Goal: Task Accomplishment & Management: Manage account settings

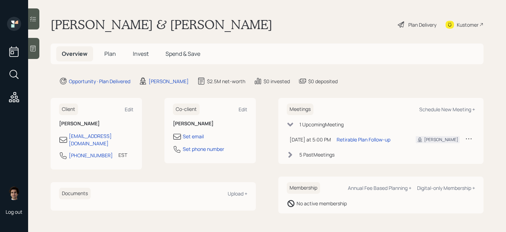
click at [111, 48] on h5 "Plan" at bounding box center [110, 53] width 23 height 15
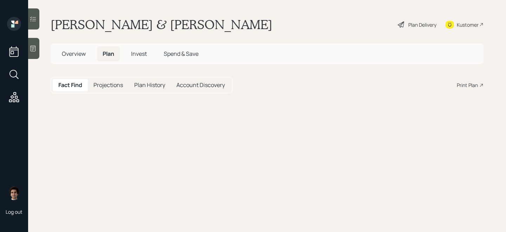
click at [111, 54] on span "Plan" at bounding box center [109, 54] width 12 height 8
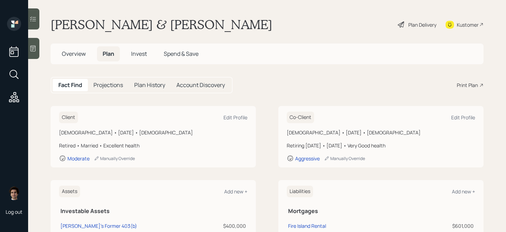
click at [85, 51] on span "Overview" at bounding box center [74, 54] width 24 height 8
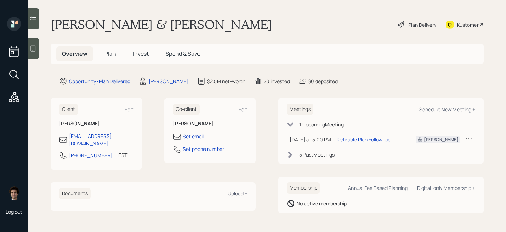
click at [246, 190] on div "Upload +" at bounding box center [238, 193] width 20 height 7
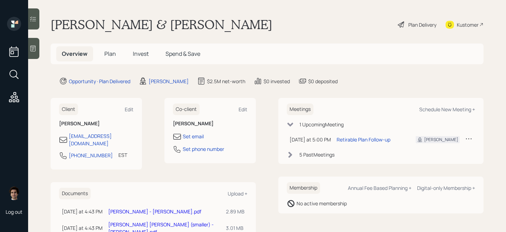
click at [103, 59] on h5 "Plan" at bounding box center [110, 53] width 23 height 15
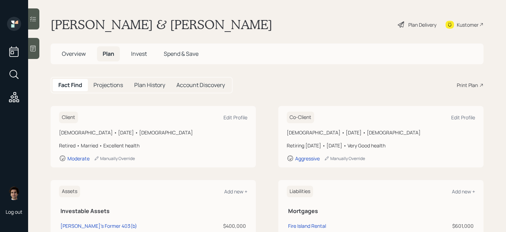
click at [423, 25] on div "Plan Delivery" at bounding box center [422, 24] width 28 height 7
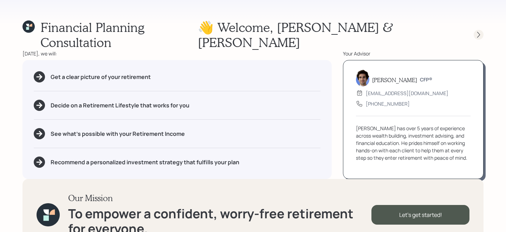
click at [476, 31] on icon at bounding box center [478, 34] width 7 height 7
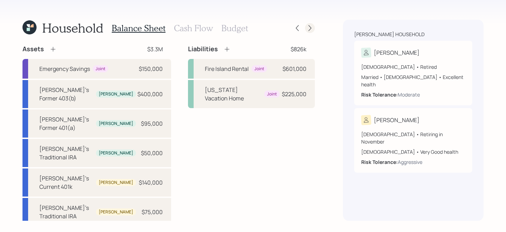
click at [310, 25] on icon at bounding box center [309, 28] width 7 height 7
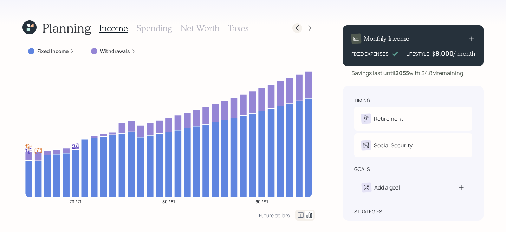
click at [294, 29] on icon at bounding box center [297, 28] width 7 height 7
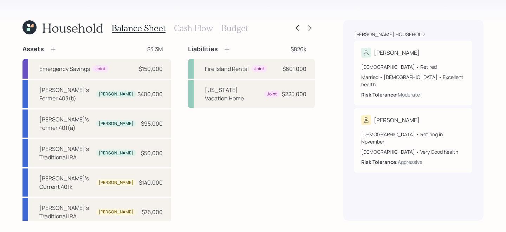
click at [179, 33] on div "Balance Sheet Cash Flow Budget" at bounding box center [180, 28] width 136 height 17
click at [184, 21] on div "Balance Sheet Cash Flow Budget" at bounding box center [180, 28] width 136 height 17
click at [184, 38] on div "Household Balance Sheet Cash Flow Budget Assets $3.3M Emergency Savings Joint $…" at bounding box center [168, 120] width 292 height 201
click at [185, 35] on div "Balance Sheet Cash Flow Budget" at bounding box center [180, 28] width 136 height 17
click at [188, 31] on h3 "Cash Flow" at bounding box center [193, 28] width 39 height 10
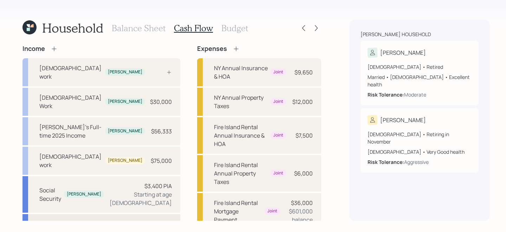
scroll to position [4, 0]
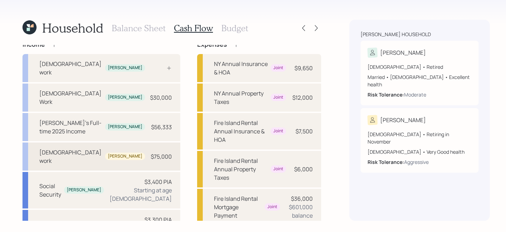
click at [116, 143] on div "[DEMOGRAPHIC_DATA] work [PERSON_NAME] $75,000" at bounding box center [101, 157] width 158 height 28
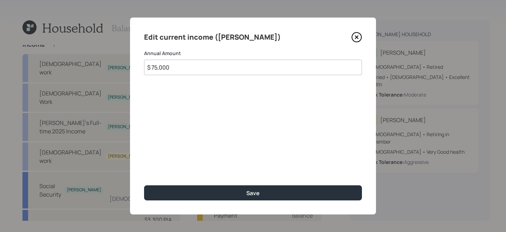
click at [354, 38] on icon at bounding box center [356, 37] width 11 height 11
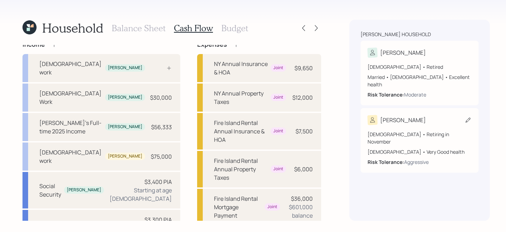
click at [416, 116] on div "[PERSON_NAME]" at bounding box center [419, 120] width 104 height 10
select select "11"
select select "very_good"
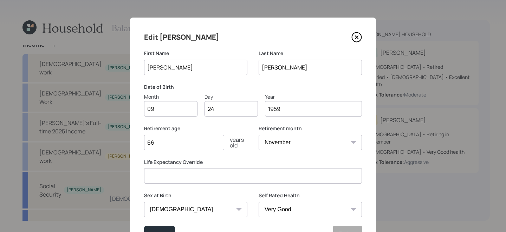
click at [357, 33] on icon at bounding box center [356, 37] width 11 height 11
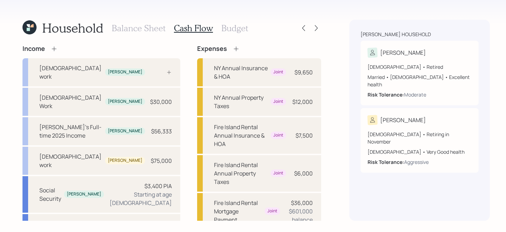
click at [50, 50] on div "Income" at bounding box center [39, 49] width 35 height 8
click at [53, 49] on icon at bounding box center [54, 48] width 5 height 5
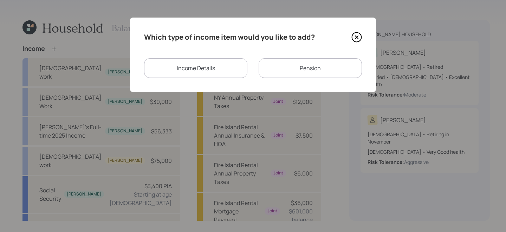
click at [239, 70] on div "Income Details" at bounding box center [195, 68] width 103 height 20
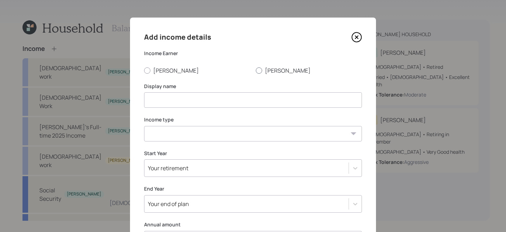
click at [268, 73] on label "[PERSON_NAME]" at bounding box center [309, 71] width 106 height 8
click at [256, 71] on input "[PERSON_NAME]" at bounding box center [255, 70] width 0 height 0
radio input "true"
click at [241, 98] on input at bounding box center [253, 99] width 218 height 15
type input "[PERSON_NAME]'s Full-time 2025 Income"
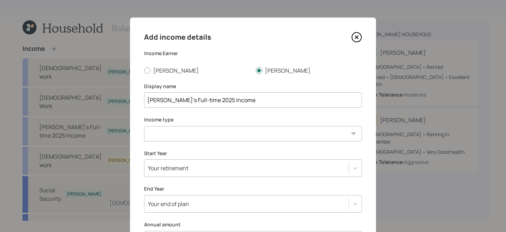
click at [255, 139] on select "[DEMOGRAPHIC_DATA] work [DEMOGRAPHIC_DATA] work Self employment Other" at bounding box center [253, 133] width 218 height 15
click at [144, 126] on select "[DEMOGRAPHIC_DATA] work [DEMOGRAPHIC_DATA] work Self employment Other" at bounding box center [253, 133] width 218 height 15
click at [235, 131] on select "[DEMOGRAPHIC_DATA] work [DEMOGRAPHIC_DATA] work Self employment Other" at bounding box center [253, 133] width 218 height 15
select select "other"
click at [144, 126] on select "[DEMOGRAPHIC_DATA] work [DEMOGRAPHIC_DATA] work Self employment Other" at bounding box center [253, 133] width 218 height 15
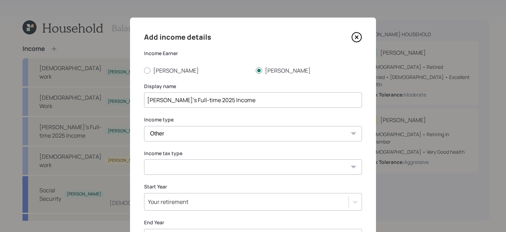
click at [209, 169] on select "Tax-free Earned Self Employment Alimony Royalties Pension / Annuity Interest Di…" at bounding box center [253, 166] width 218 height 15
select select "earned"
click at [144, 159] on select "Tax-free Earned Self Employment Alimony Royalties Pension / Annuity Interest Di…" at bounding box center [253, 166] width 218 height 15
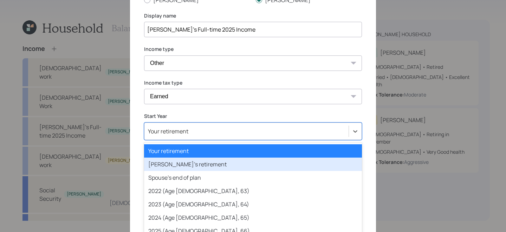
click at [204, 139] on div "option [PERSON_NAME]'s retirement focused, 2 of 81. 81 results available. Use U…" at bounding box center [253, 132] width 218 height 18
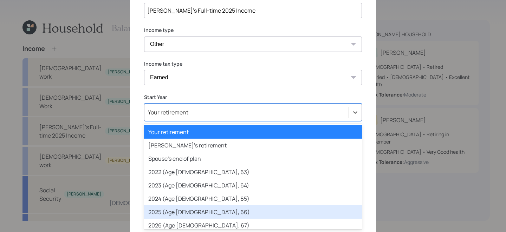
click at [194, 205] on div "2025 (Age [DEMOGRAPHIC_DATA], 66)" at bounding box center [253, 211] width 218 height 13
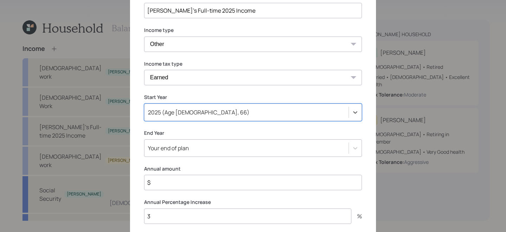
click at [179, 144] on div "Your end of plan" at bounding box center [253, 148] width 218 height 18
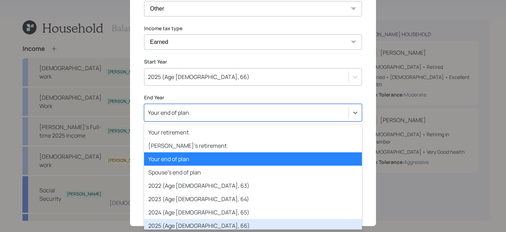
click at [186, 221] on div "2025 (Age [DEMOGRAPHIC_DATA], 66)" at bounding box center [253, 225] width 218 height 13
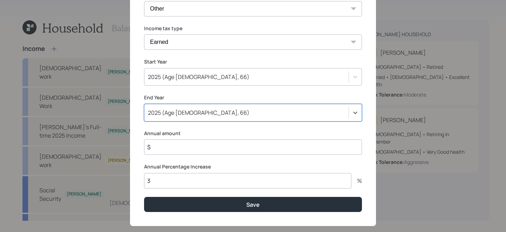
click at [182, 152] on input "$" at bounding box center [253, 146] width 218 height 15
type input "$ 68,000"
click at [144, 197] on button "Save" at bounding box center [253, 204] width 218 height 15
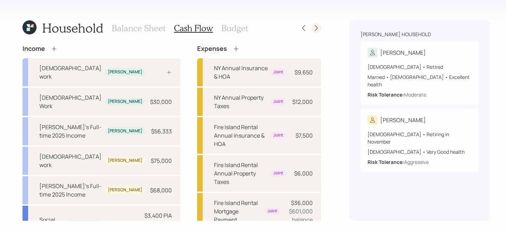
click at [313, 28] on icon at bounding box center [316, 28] width 7 height 7
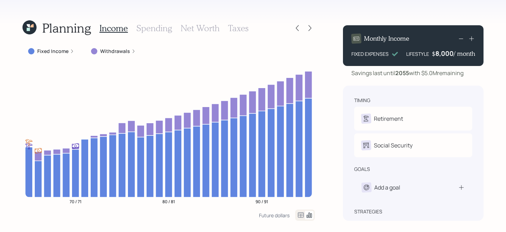
click at [27, 30] on icon at bounding box center [28, 29] width 3 height 3
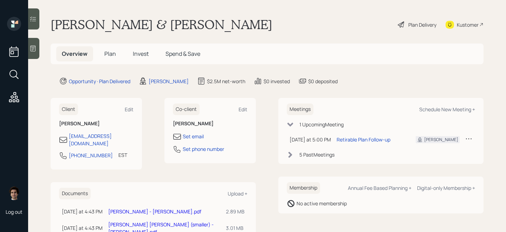
click at [110, 55] on span "Plan" at bounding box center [110, 54] width 12 height 8
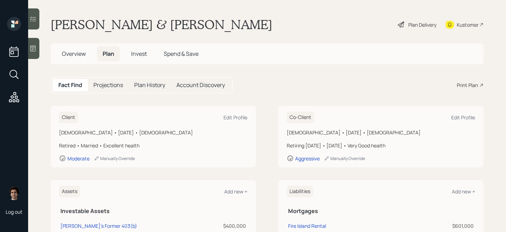
click at [64, 52] on span "Overview" at bounding box center [74, 54] width 24 height 8
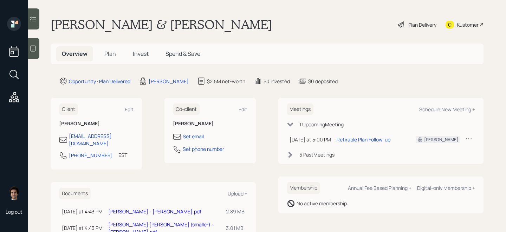
scroll to position [28, 0]
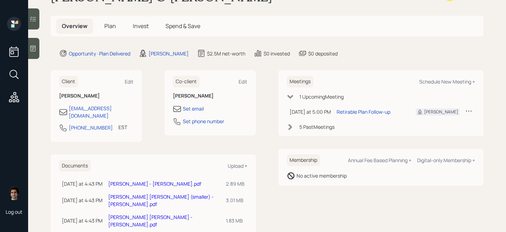
click at [137, 194] on link "[PERSON_NAME] [PERSON_NAME] (smaller) - [PERSON_NAME].pdf" at bounding box center [160, 201] width 105 height 14
click at [110, 214] on link "[PERSON_NAME] [PERSON_NAME] - [PERSON_NAME].pdf" at bounding box center [150, 221] width 84 height 14
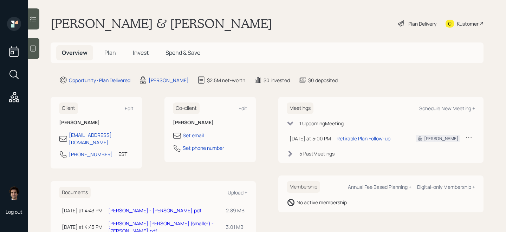
scroll to position [0, 0]
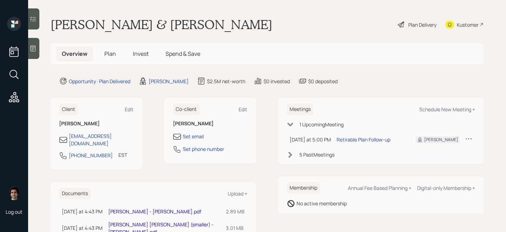
click at [413, 28] on div "Plan Delivery" at bounding box center [417, 24] width 40 height 15
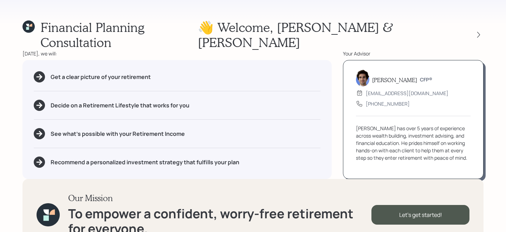
click at [28, 27] on icon at bounding box center [27, 28] width 3 height 3
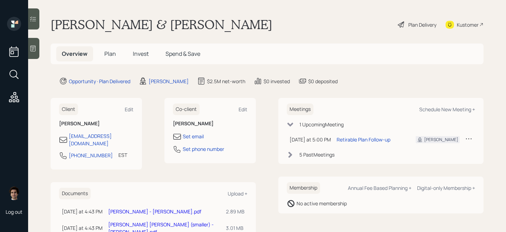
click at [420, 26] on div "Plan Delivery" at bounding box center [422, 24] width 28 height 7
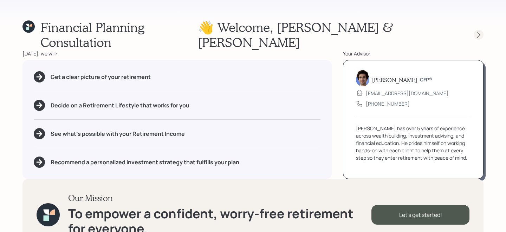
click at [478, 31] on icon at bounding box center [478, 34] width 7 height 7
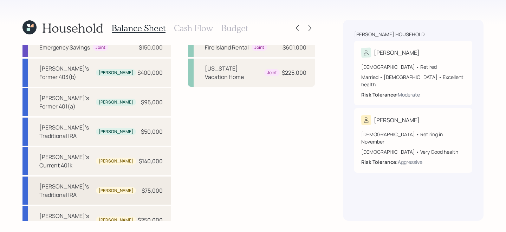
scroll to position [19, 0]
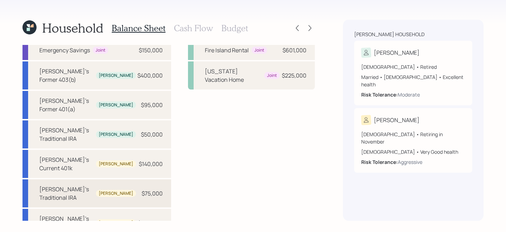
click at [84, 185] on div "[PERSON_NAME]'s Traditional IRA" at bounding box center [66, 193] width 54 height 17
select select "ira"
select select "balanced"
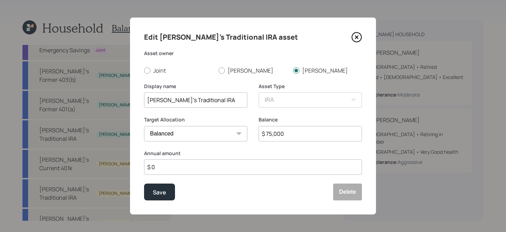
drag, startPoint x: 288, startPoint y: 136, endPoint x: 253, endPoint y: 126, distance: 36.4
click at [253, 126] on div "Target Allocation Cash Conservative Balanced Aggressive Balance $ 75,000" at bounding box center [253, 133] width 218 height 34
type input "$ 113,152"
click at [144, 184] on button "Save" at bounding box center [159, 192] width 31 height 17
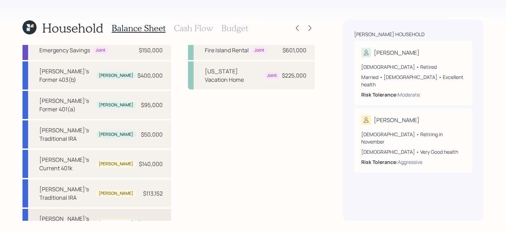
click at [126, 209] on div "[PERSON_NAME]'s Brokerage [PERSON_NAME] $250,000" at bounding box center [96, 223] width 149 height 28
select select "taxable"
select select "balanced"
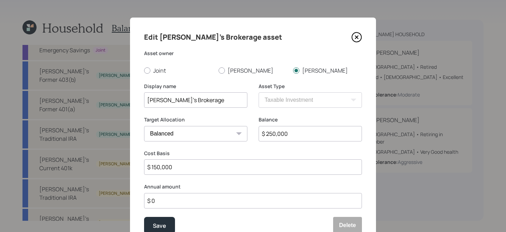
drag, startPoint x: 313, startPoint y: 130, endPoint x: 205, endPoint y: 125, distance: 108.7
click at [205, 125] on div "Target Allocation Cash Conservative Balanced Aggressive Balance $ 250,000" at bounding box center [253, 133] width 218 height 34
type input "$ 190,000"
click at [144, 217] on button "Save" at bounding box center [159, 225] width 31 height 17
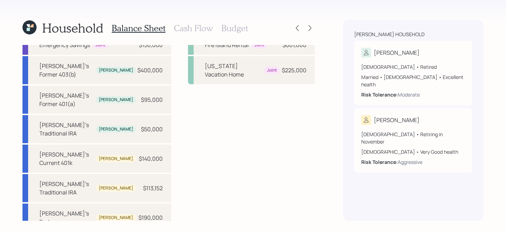
scroll to position [25, 0]
click at [111, 203] on div "[PERSON_NAME]'s Brokerage [PERSON_NAME] $190,000" at bounding box center [96, 217] width 149 height 28
select select "taxable"
select select "balanced"
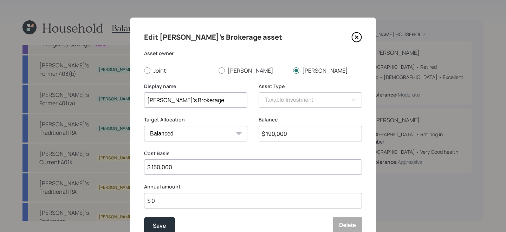
drag, startPoint x: 320, startPoint y: 136, endPoint x: 204, endPoint y: 124, distance: 116.9
click at [204, 124] on div "Target Allocation Cash Conservative Balanced Aggressive Balance $ 190,000" at bounding box center [253, 133] width 218 height 34
type input "$ 185,000"
click at [144, 217] on button "Save" at bounding box center [159, 225] width 31 height 17
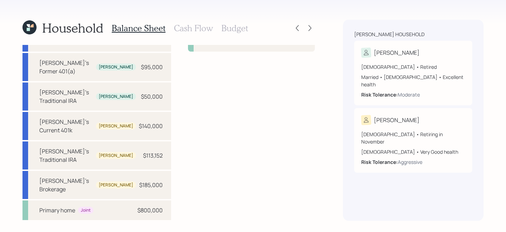
scroll to position [60, 0]
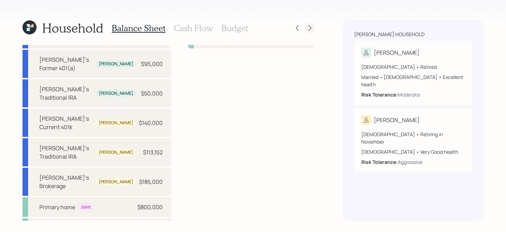
click at [310, 28] on icon at bounding box center [309, 28] width 7 height 7
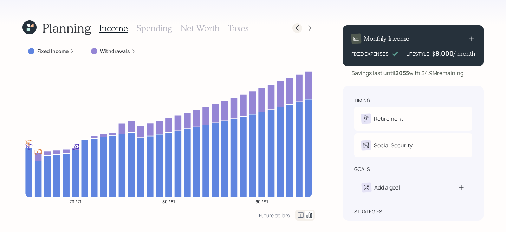
click at [298, 31] on icon at bounding box center [297, 28] width 7 height 7
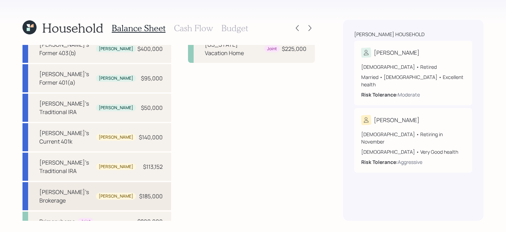
scroll to position [45, 0]
click at [310, 26] on icon at bounding box center [309, 28] width 7 height 7
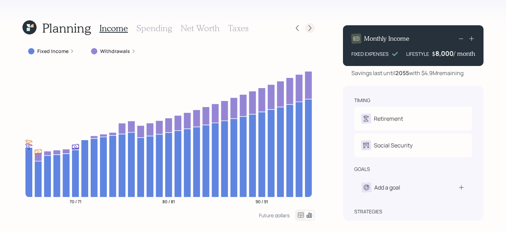
click at [309, 28] on icon at bounding box center [309, 28] width 7 height 7
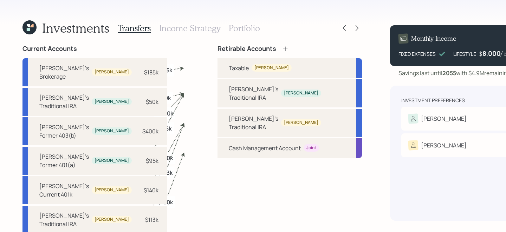
click at [258, 30] on h3 "Portfolio" at bounding box center [244, 28] width 31 height 10
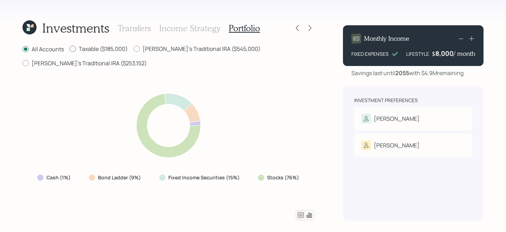
click at [86, 48] on label "Taxable ($185,000)" at bounding box center [99, 49] width 58 height 8
click at [70, 49] on input "Taxable ($185,000)" at bounding box center [69, 49] width 0 height 0
radio input "true"
radio input "false"
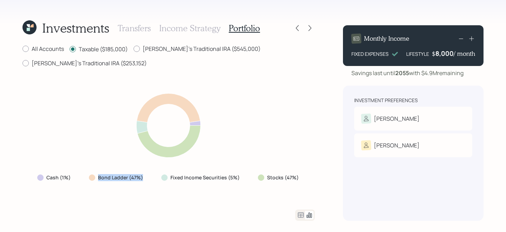
drag, startPoint x: 149, startPoint y: 176, endPoint x: 84, endPoint y: 175, distance: 64.3
click at [84, 175] on div "Bond Ladder (47%)" at bounding box center [116, 177] width 67 height 13
drag, startPoint x: 301, startPoint y: 179, endPoint x: 264, endPoint y: 178, distance: 37.6
click at [264, 178] on div "Stocks (47%)" at bounding box center [278, 177] width 53 height 13
click at [299, 214] on icon at bounding box center [301, 214] width 6 height 5
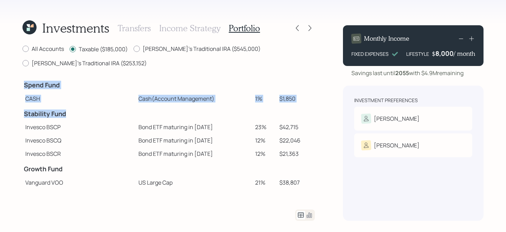
drag, startPoint x: 70, startPoint y: 113, endPoint x: 20, endPoint y: 117, distance: 50.4
click at [20, 117] on div "Investments Transfers Income Strategy Portfolio All Accounts Taxable ($185,000)…" at bounding box center [253, 116] width 506 height 232
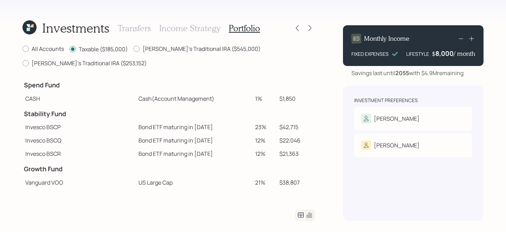
click at [192, 133] on tbody "Spend Fund CASH Cash (Account Management) 1% $1,850 Stability Fund Invesco BSCP…" at bounding box center [168, 193] width 292 height 233
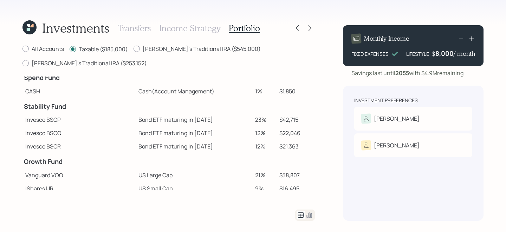
scroll to position [8, 0]
drag, startPoint x: 296, startPoint y: 122, endPoint x: 267, endPoint y: 122, distance: 29.9
click at [267, 122] on tr "Invesco BSCP Bond ETF maturing in [DATE] 23% $42,715" at bounding box center [168, 119] width 292 height 13
drag, startPoint x: 297, startPoint y: 134, endPoint x: 263, endPoint y: 134, distance: 34.4
click at [263, 134] on tr "Invesco BSCQ Bond ETF maturing in [DATE] 12% $22,046" at bounding box center [168, 132] width 292 height 13
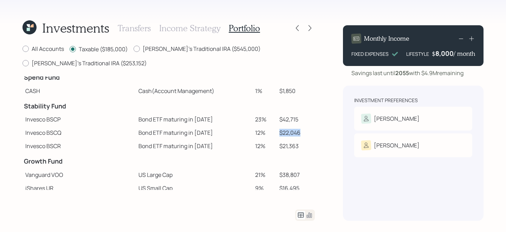
click at [182, 148] on td "Bond ETF maturing in [DATE]" at bounding box center [194, 145] width 117 height 13
drag, startPoint x: 294, startPoint y: 145, endPoint x: 269, endPoint y: 145, distance: 24.9
click at [269, 145] on tr "Invesco BSCR Bond ETF maturing in [DATE] 12% $21,363" at bounding box center [168, 145] width 292 height 13
click at [299, 25] on icon at bounding box center [297, 28] width 7 height 7
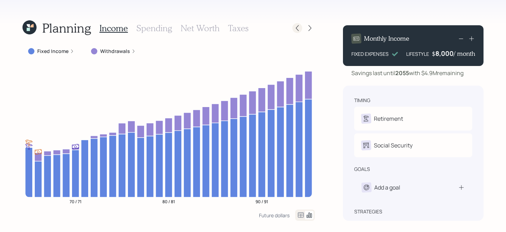
click at [296, 26] on icon at bounding box center [297, 28] width 7 height 7
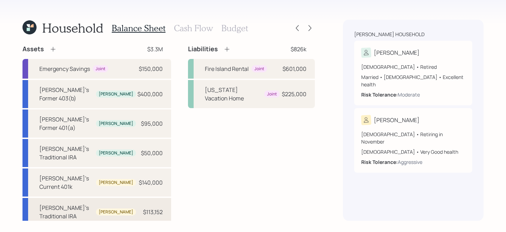
click at [93, 204] on div "[PERSON_NAME]'s Traditional IRA" at bounding box center [66, 212] width 54 height 17
select select "ira"
select select "balanced"
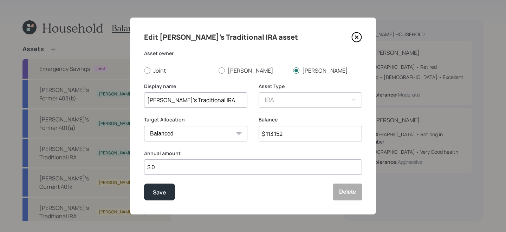
drag, startPoint x: 304, startPoint y: 136, endPoint x: 166, endPoint y: 109, distance: 140.1
click at [0, 0] on form "Asset owner Joint [PERSON_NAME] [PERSON_NAME] Display name [PERSON_NAME]'s Trad…" at bounding box center [0, 0] width 0 height 0
type input "$ 100,000"
click at [144, 184] on button "Save" at bounding box center [159, 192] width 31 height 17
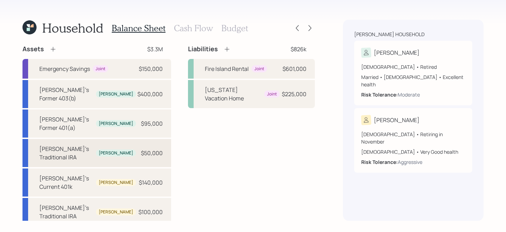
click at [129, 143] on div "[PERSON_NAME]'s Traditional IRA [PERSON_NAME] $50,000" at bounding box center [96, 153] width 149 height 28
select select "ira"
select select "balanced"
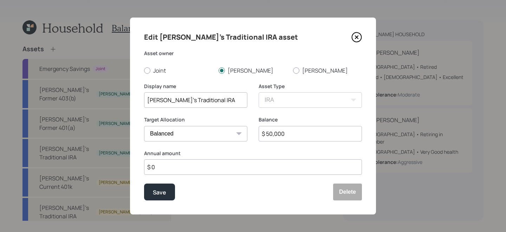
click at [308, 128] on input "$ 50,000" at bounding box center [309, 133] width 103 height 15
drag, startPoint x: 308, startPoint y: 137, endPoint x: 196, endPoint y: 125, distance: 112.2
click at [196, 125] on div "Target Allocation Cash Conservative Balanced Aggressive Balance $ 50,000" at bounding box center [253, 133] width 218 height 34
type input "$ 15,000"
click at [144, 184] on button "Save" at bounding box center [159, 192] width 31 height 17
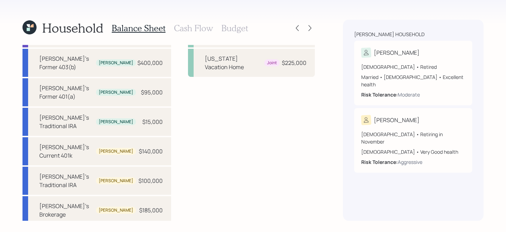
scroll to position [30, 0]
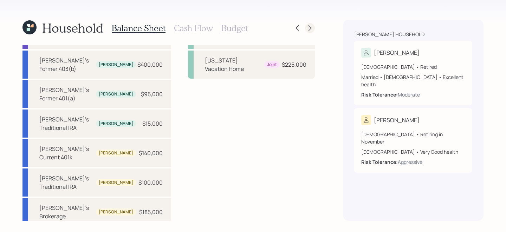
click at [312, 27] on icon at bounding box center [309, 28] width 7 height 7
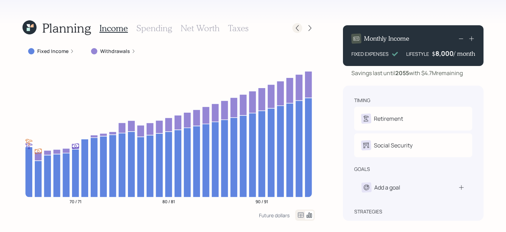
click at [295, 31] on icon at bounding box center [297, 28] width 7 height 7
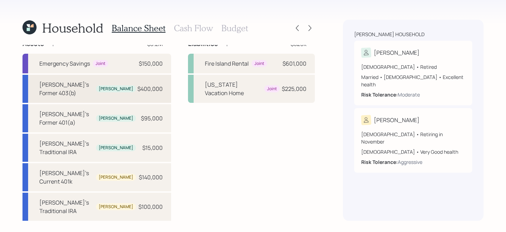
scroll to position [2, 0]
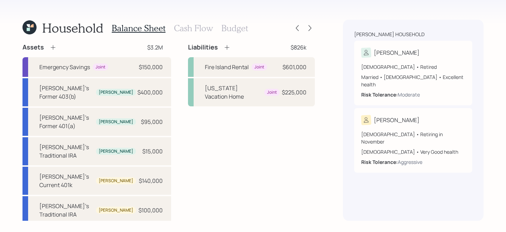
select select "taxable"
select select "balanced"
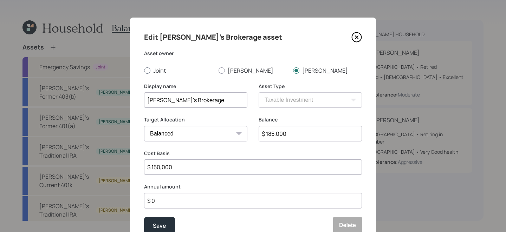
click at [165, 70] on label "Joint" at bounding box center [178, 71] width 69 height 8
click at [144, 70] on input "Joint" at bounding box center [144, 70] width 0 height 0
radio input "true"
click at [154, 222] on div "Save" at bounding box center [159, 225] width 13 height 9
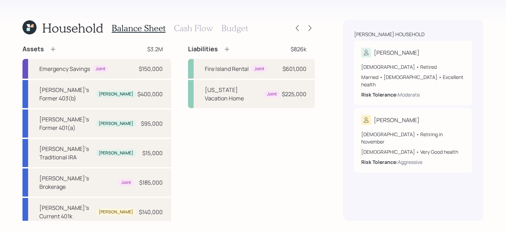
click at [309, 34] on div "Household Balance Sheet Cash Flow Budget" at bounding box center [168, 28] width 292 height 17
click at [309, 32] on div at bounding box center [310, 28] width 10 height 10
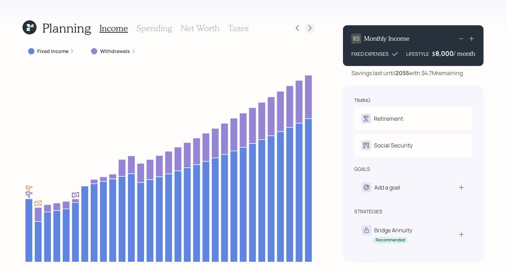
click at [309, 27] on icon at bounding box center [309, 28] width 7 height 7
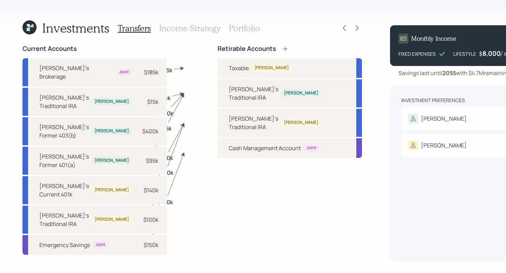
click at [251, 28] on h3 "Portfolio" at bounding box center [244, 28] width 31 height 10
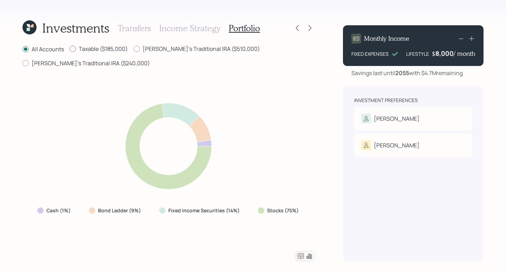
click at [78, 49] on label "Taxable ($185,000)" at bounding box center [99, 49] width 58 height 8
click at [70, 49] on input "Taxable ($185,000)" at bounding box center [69, 49] width 0 height 0
radio input "true"
radio input "false"
click at [297, 232] on icon at bounding box center [300, 256] width 8 height 8
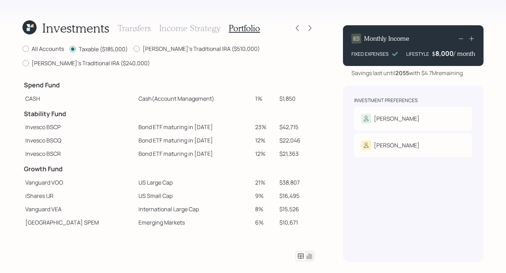
click at [211, 30] on h3 "Income Strategy" at bounding box center [189, 28] width 61 height 10
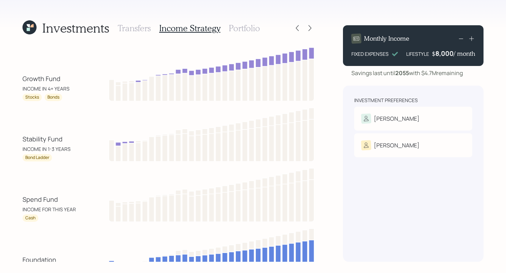
click at [239, 24] on h3 "Portfolio" at bounding box center [244, 28] width 31 height 10
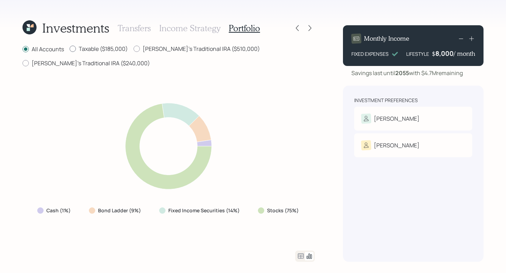
click at [99, 46] on label "Taxable ($185,000)" at bounding box center [99, 49] width 58 height 8
click at [70, 49] on input "Taxable ($185,000)" at bounding box center [69, 49] width 0 height 0
radio input "true"
radio input "false"
click at [299, 232] on icon at bounding box center [300, 256] width 8 height 8
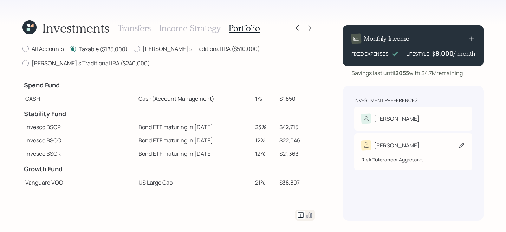
click at [401, 149] on div "[PERSON_NAME]" at bounding box center [413, 145] width 104 height 10
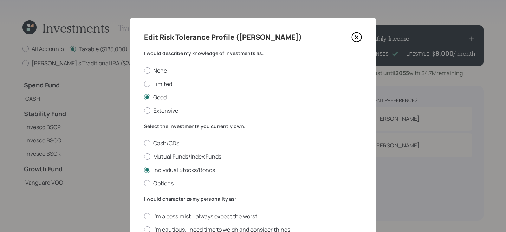
scroll to position [93, 0]
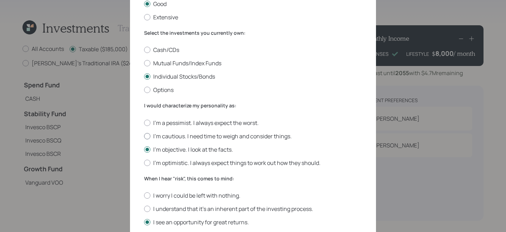
click at [202, 139] on label "I'm cautious. I need time to weigh and consider things." at bounding box center [253, 136] width 218 height 8
click at [144, 136] on input "I'm cautious. I need time to weigh and consider things." at bounding box center [144, 136] width 0 height 0
radio input "true"
click at [198, 207] on label "I understand that it’s an inherent part of the investing process." at bounding box center [253, 209] width 218 height 8
click at [144, 209] on input "I understand that it’s an inherent part of the investing process." at bounding box center [144, 209] width 0 height 0
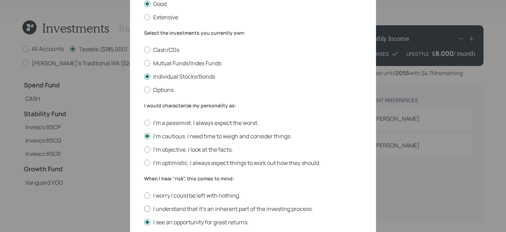
radio input "true"
click at [186, 151] on label "I'm objective. I look at the facts." at bounding box center [253, 150] width 218 height 8
click at [144, 150] on input "I'm objective. I look at the facts." at bounding box center [144, 149] width 0 height 0
radio input "true"
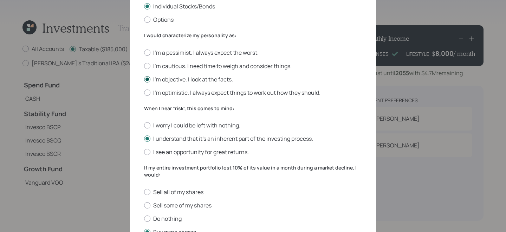
scroll to position [208, 0]
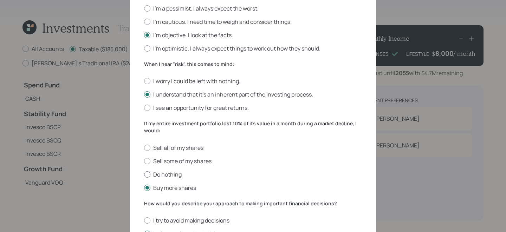
click at [176, 175] on label "Do nothing" at bounding box center [253, 175] width 218 height 8
click at [144, 175] on input "Do nothing" at bounding box center [144, 174] width 0 height 0
radio input "true"
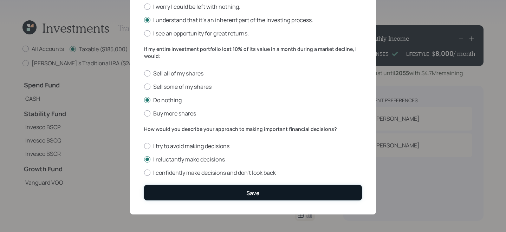
click at [191, 185] on button "Save" at bounding box center [253, 192] width 218 height 15
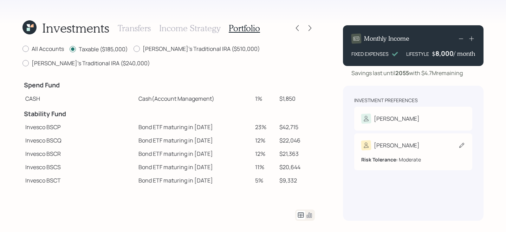
click at [369, 142] on icon at bounding box center [365, 145] width 7 height 7
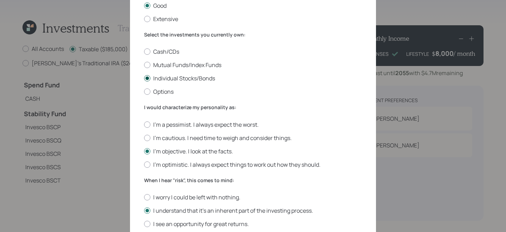
scroll to position [139, 0]
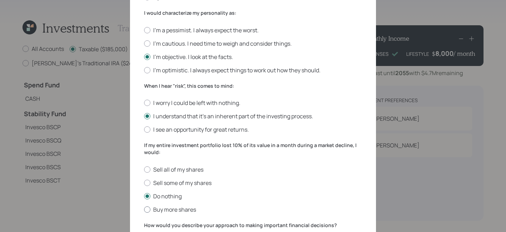
click at [189, 212] on label "Buy more shares" at bounding box center [253, 210] width 218 height 8
click at [144, 210] on input "Buy more shares" at bounding box center [144, 209] width 0 height 0
radio input "true"
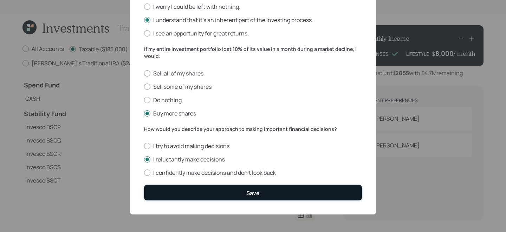
click at [194, 196] on button "Save" at bounding box center [253, 192] width 218 height 15
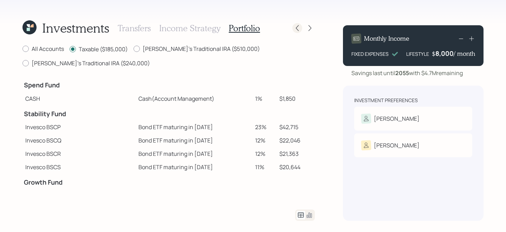
click at [299, 28] on icon at bounding box center [297, 28] width 7 height 7
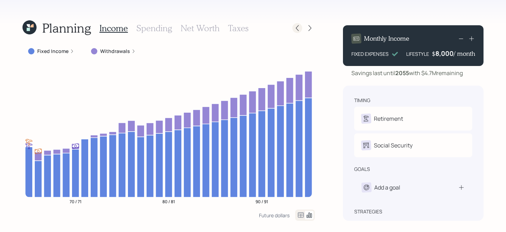
click at [294, 27] on icon at bounding box center [297, 28] width 7 height 7
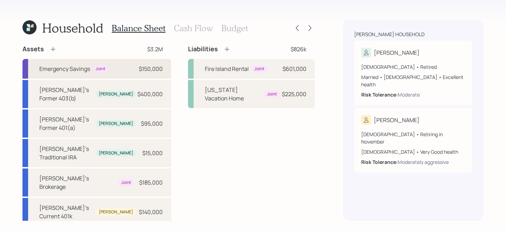
click at [142, 69] on div "$150,000" at bounding box center [151, 69] width 24 height 8
select select "emergency_fund"
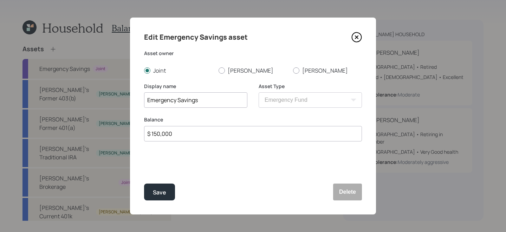
click at [362, 40] on div "Edit Emergency Savings asset Asset owner Joint [PERSON_NAME] [PERSON_NAME] Disp…" at bounding box center [253, 116] width 246 height 197
click at [359, 40] on icon at bounding box center [356, 37] width 11 height 11
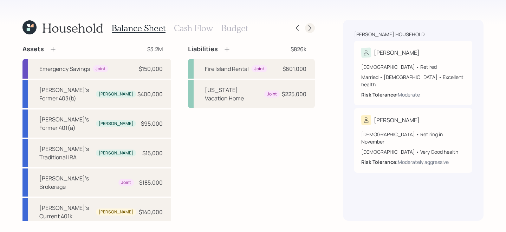
click at [313, 25] on div at bounding box center [310, 28] width 10 height 10
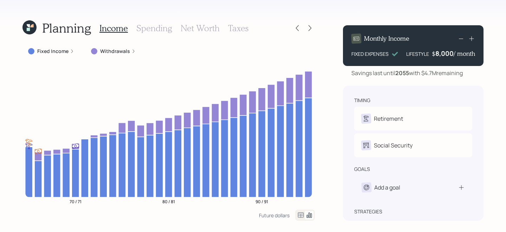
click at [202, 27] on h3 "Net Worth" at bounding box center [200, 28] width 39 height 10
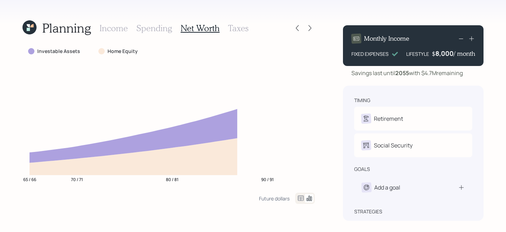
click at [301, 198] on icon at bounding box center [300, 198] width 8 height 8
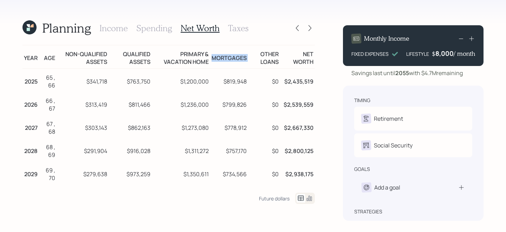
drag, startPoint x: 250, startPoint y: 55, endPoint x: 212, endPoint y: 55, distance: 37.2
click at [212, 55] on tr "Year Age Non-qualified assets Qualified assets Primary & vacation home Mortgage…" at bounding box center [168, 57] width 292 height 24
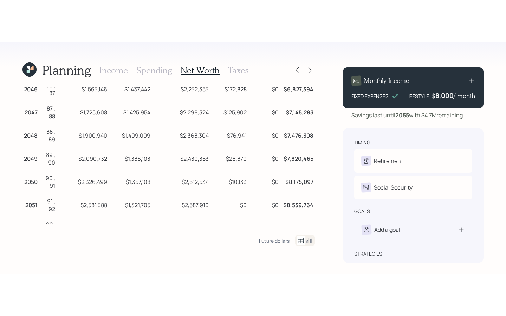
scroll to position [532, 0]
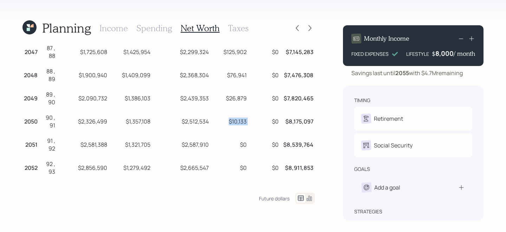
drag, startPoint x: 251, startPoint y: 131, endPoint x: 218, endPoint y: 131, distance: 33.0
click at [218, 131] on tr "2050 90 , 91 $2,326,499 $1,357,108 $2,512,534 $10,133 $0 $8,175,097" at bounding box center [168, 120] width 292 height 23
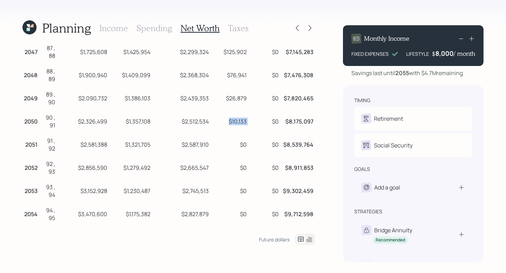
click at [251, 131] on td "$0" at bounding box center [264, 120] width 32 height 23
drag, startPoint x: 251, startPoint y: 131, endPoint x: 223, endPoint y: 131, distance: 27.7
click at [223, 131] on tr "2050 90 , 91 $2,326,499 $1,357,108 $2,512,534 $10,133 $0 $8,175,097" at bounding box center [168, 120] width 292 height 23
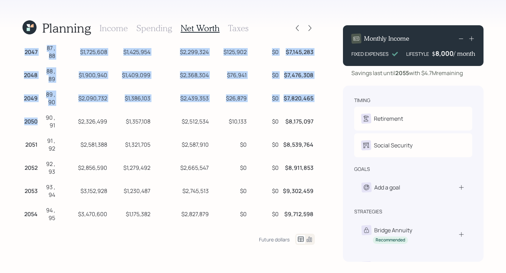
drag, startPoint x: 38, startPoint y: 130, endPoint x: 9, endPoint y: 130, distance: 29.5
click at [9, 130] on div "Planning Income Spending Net Worth Taxes Year Age Non-qualified assets Qualifie…" at bounding box center [253, 136] width 506 height 273
click at [30, 132] on td "2050" at bounding box center [30, 120] width 17 height 23
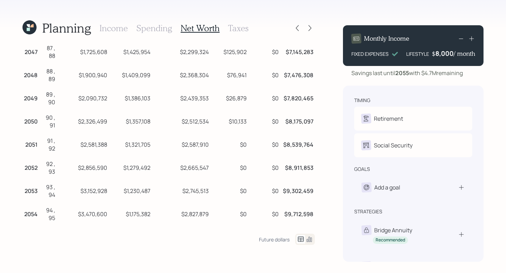
click at [31, 132] on td "2050" at bounding box center [30, 120] width 17 height 23
click at [35, 132] on td "2050" at bounding box center [30, 120] width 17 height 23
click at [296, 27] on icon at bounding box center [297, 28] width 3 height 6
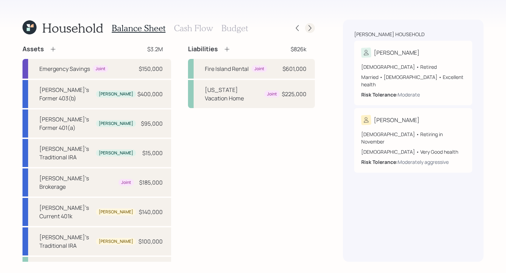
click at [308, 27] on icon at bounding box center [309, 28] width 7 height 7
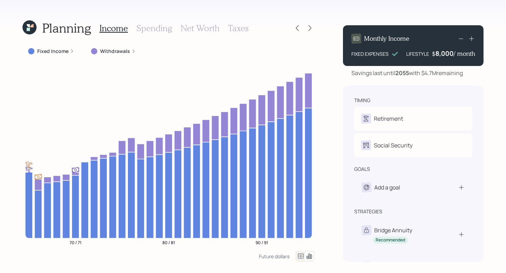
click at [196, 31] on h3 "Net Worth" at bounding box center [200, 28] width 39 height 10
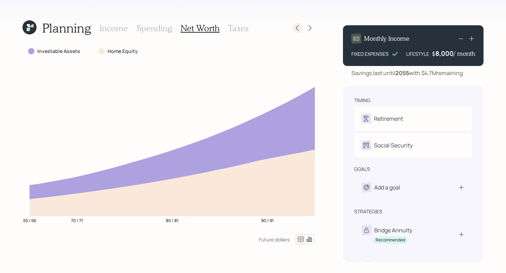
click at [300, 27] on icon at bounding box center [297, 28] width 7 height 7
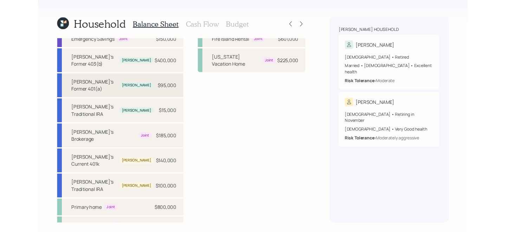
scroll to position [21, 0]
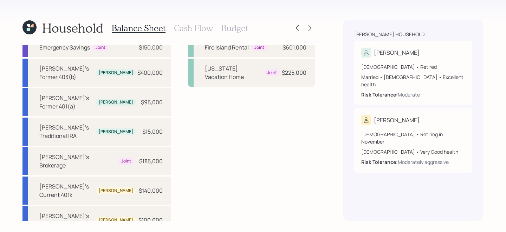
click at [203, 25] on h3 "Cash Flow" at bounding box center [193, 28] width 39 height 10
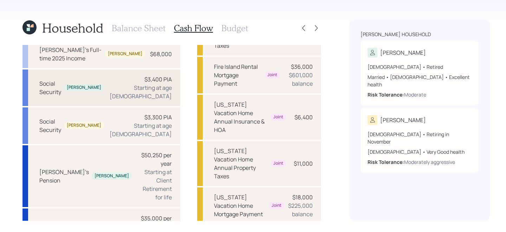
scroll to position [139, 0]
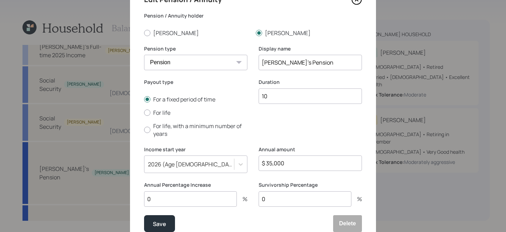
scroll to position [21, 0]
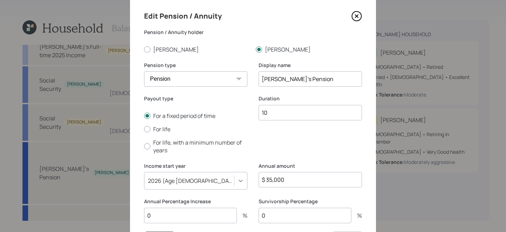
drag, startPoint x: 294, startPoint y: 180, endPoint x: 245, endPoint y: 180, distance: 49.5
click at [291, 180] on input "$ 35,000" at bounding box center [309, 179] width 103 height 15
click at [359, 11] on icon at bounding box center [356, 16] width 11 height 11
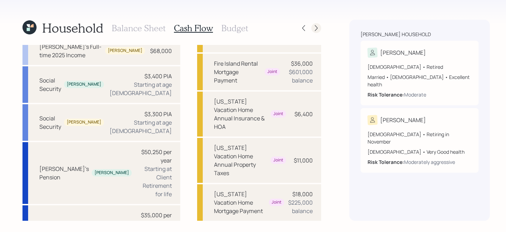
click at [313, 25] on icon at bounding box center [316, 28] width 7 height 7
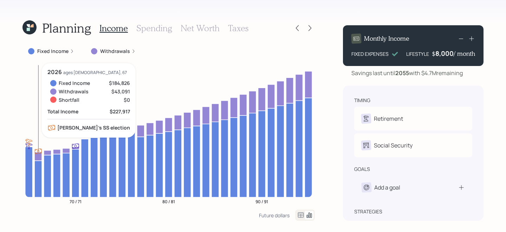
click at [40, 176] on icon at bounding box center [37, 178] width 7 height 37
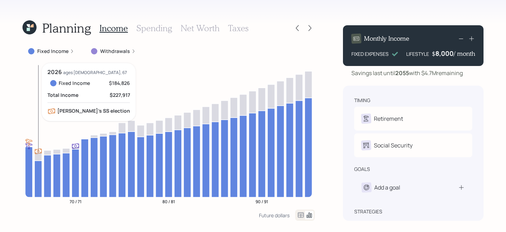
click at [40, 176] on icon at bounding box center [37, 178] width 7 height 37
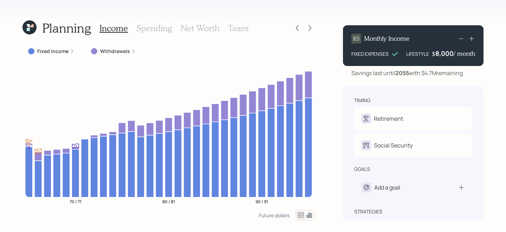
click at [52, 51] on label "Fixed Income" at bounding box center [52, 51] width 31 height 7
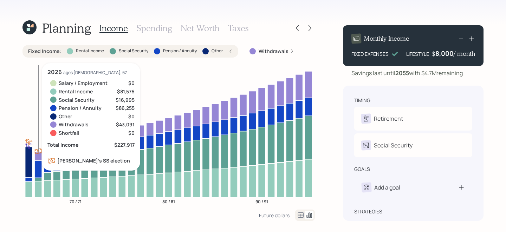
click at [38, 194] on icon at bounding box center [37, 189] width 7 height 16
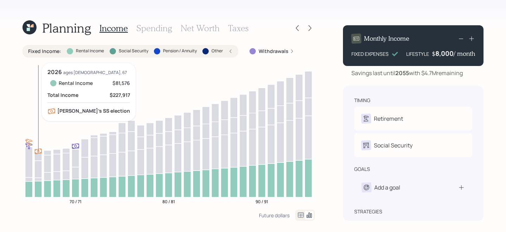
click at [42, 178] on icon at bounding box center [37, 180] width 7 height 4
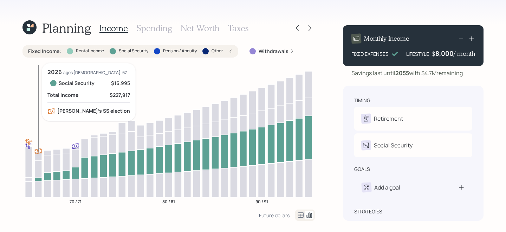
click at [39, 172] on icon at bounding box center [37, 168] width 7 height 17
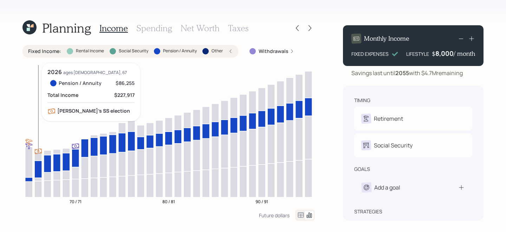
click at [39, 153] on icon at bounding box center [38, 152] width 7 height 6
click at [38, 155] on icon at bounding box center [37, 156] width 7 height 8
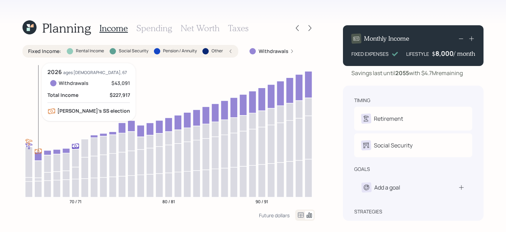
click at [38, 155] on icon at bounding box center [37, 156] width 7 height 8
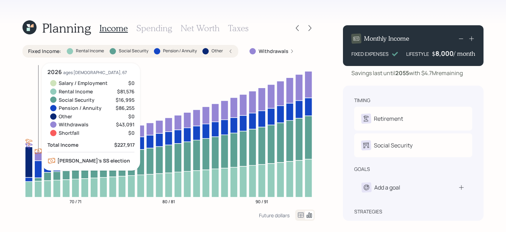
click at [39, 153] on icon at bounding box center [37, 156] width 7 height 8
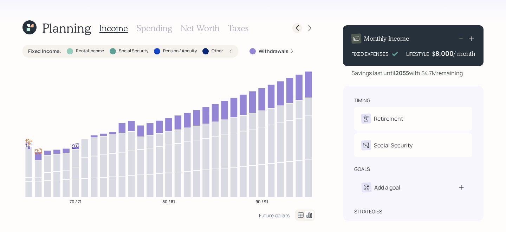
click at [298, 26] on icon at bounding box center [297, 28] width 3 height 6
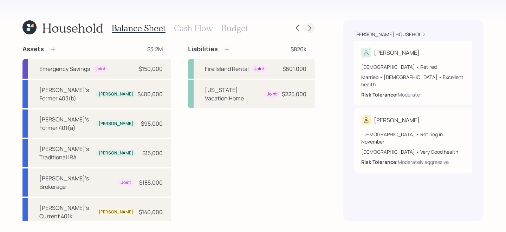
click at [307, 26] on icon at bounding box center [309, 28] width 7 height 7
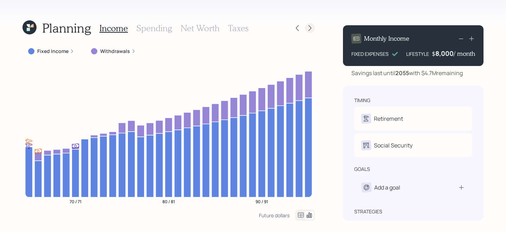
click at [309, 28] on icon at bounding box center [309, 28] width 7 height 7
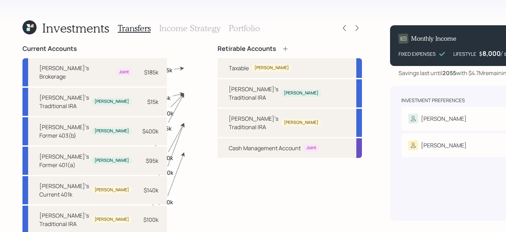
click at [233, 20] on div "Transfers Income Strategy Portfolio" at bounding box center [189, 28] width 142 height 17
click at [233, 29] on h3 "Portfolio" at bounding box center [244, 28] width 31 height 10
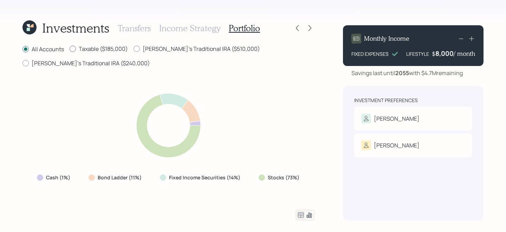
click at [81, 50] on label "Taxable ($185,000)" at bounding box center [99, 49] width 58 height 8
click at [70, 49] on input "Taxable ($185,000)" at bounding box center [69, 49] width 0 height 0
radio input "true"
radio input "false"
click at [300, 213] on icon at bounding box center [301, 214] width 6 height 5
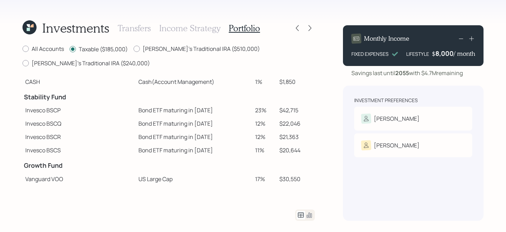
scroll to position [18, 0]
click at [294, 110] on td "$42,715" at bounding box center [295, 109] width 38 height 13
click at [298, 29] on icon at bounding box center [297, 28] width 7 height 7
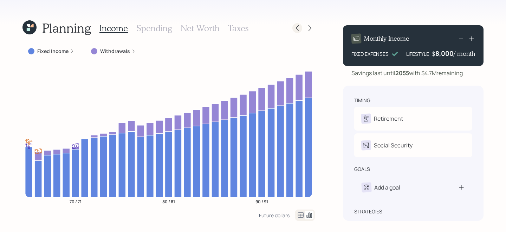
click at [297, 28] on icon at bounding box center [297, 28] width 7 height 7
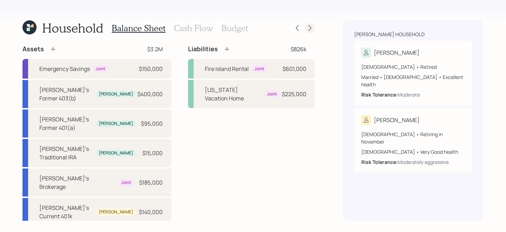
click at [309, 27] on icon at bounding box center [309, 28] width 7 height 7
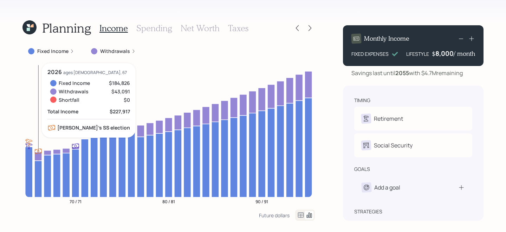
click at [39, 154] on icon at bounding box center [37, 156] width 7 height 8
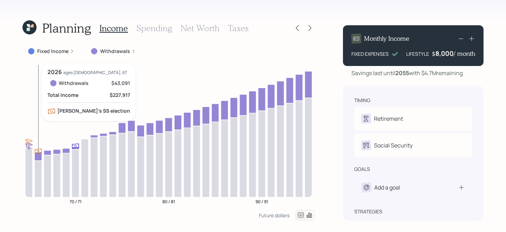
click at [39, 154] on icon at bounding box center [37, 156] width 7 height 8
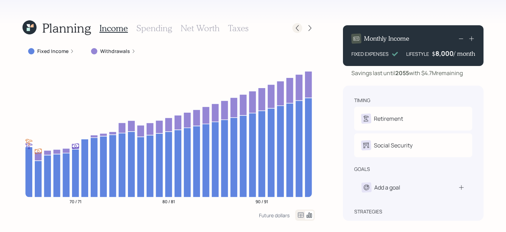
click at [297, 27] on icon at bounding box center [297, 28] width 7 height 7
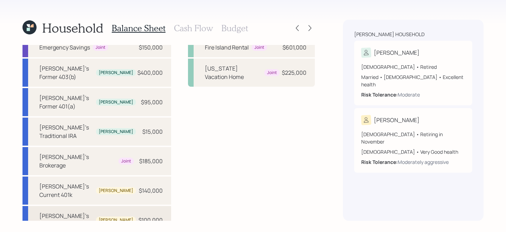
scroll to position [25, 0]
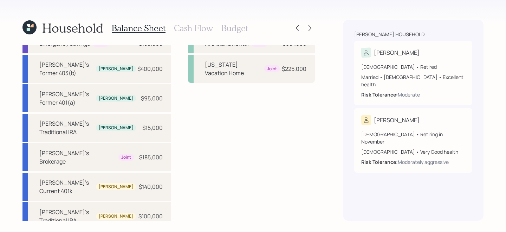
click at [174, 32] on h3 "Cash Flow" at bounding box center [193, 28] width 39 height 10
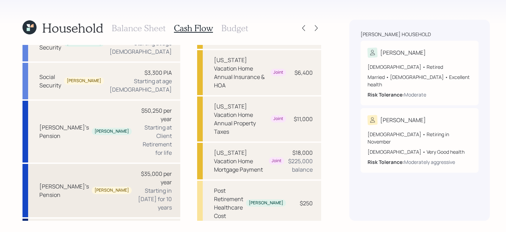
scroll to position [178, 0]
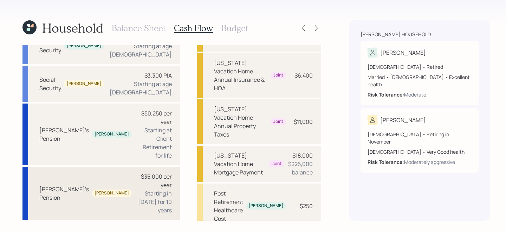
click at [137, 189] on div "Starting in [DATE] for 10 years" at bounding box center [154, 201] width 34 height 25
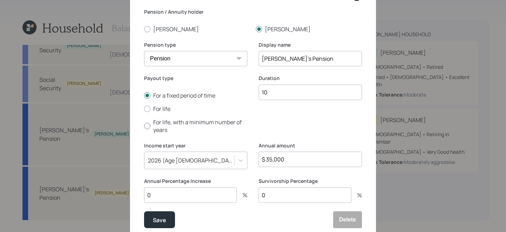
scroll to position [42, 0]
drag, startPoint x: 296, startPoint y: 162, endPoint x: 237, endPoint y: 162, distance: 58.6
click at [237, 162] on div "Income start year [DATE] (Age [DEMOGRAPHIC_DATA], 67) Annual amount $ 35,000" at bounding box center [253, 160] width 218 height 36
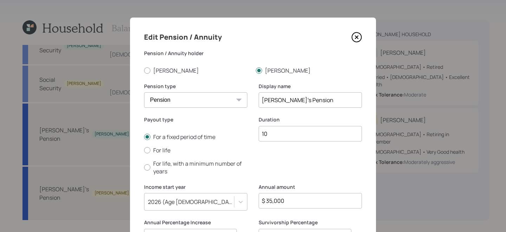
click at [358, 39] on icon at bounding box center [356, 37] width 11 height 11
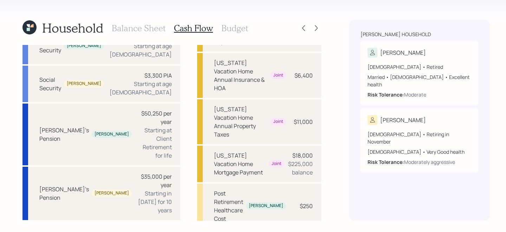
click at [150, 22] on div "Balance Sheet Cash Flow Budget" at bounding box center [180, 28] width 136 height 17
click at [151, 24] on h3 "Balance Sheet" at bounding box center [139, 28] width 54 height 10
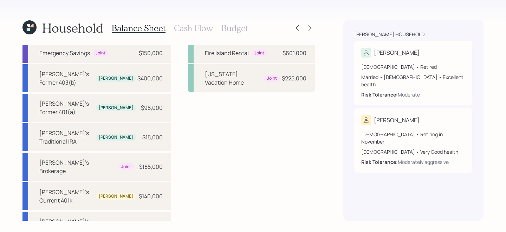
scroll to position [17, 0]
click at [191, 28] on h3 "Cash Flow" at bounding box center [193, 28] width 39 height 10
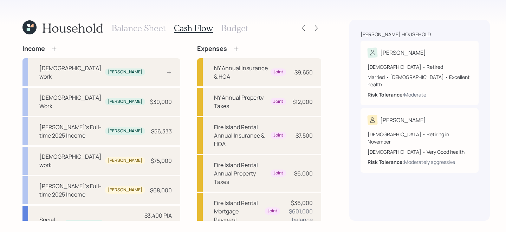
click at [146, 21] on div "Balance Sheet Cash Flow Budget" at bounding box center [180, 28] width 136 height 17
click at [146, 25] on h3 "Balance Sheet" at bounding box center [139, 28] width 54 height 10
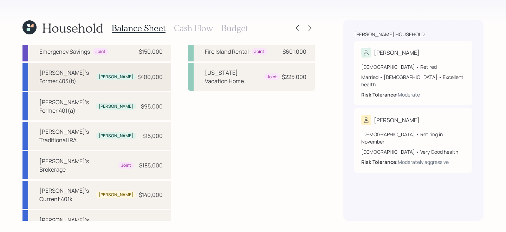
scroll to position [18, 0]
click at [182, 29] on h3 "Cash Flow" at bounding box center [193, 28] width 39 height 10
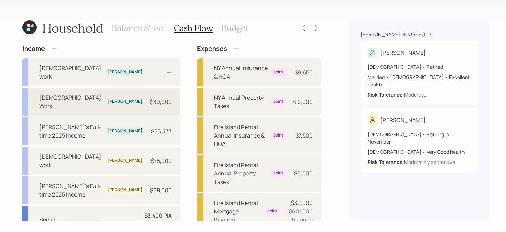
click at [128, 90] on div "[DEMOGRAPHIC_DATA] Work [PERSON_NAME] $30,000" at bounding box center [101, 102] width 158 height 28
select select "part_time"
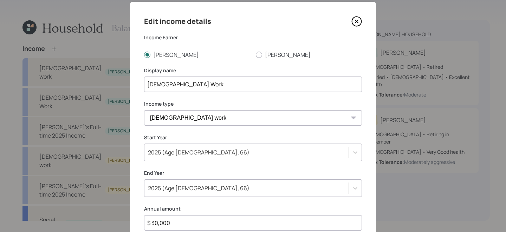
scroll to position [17, 0]
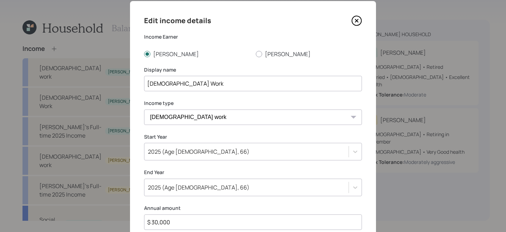
click at [351, 21] on icon at bounding box center [356, 20] width 11 height 11
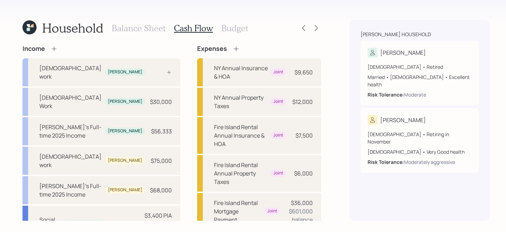
click at [139, 25] on h3 "Balance Sheet" at bounding box center [139, 28] width 54 height 10
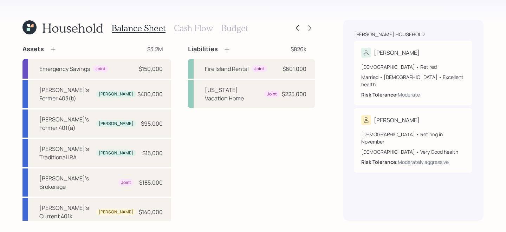
click at [202, 31] on h3 "Cash Flow" at bounding box center [193, 28] width 39 height 10
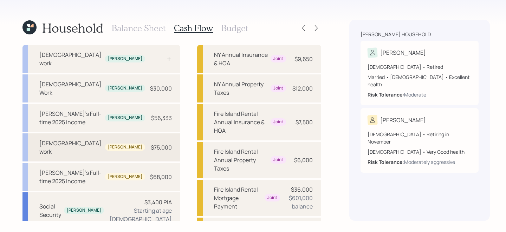
scroll to position [13, 0]
click at [117, 75] on div "[DEMOGRAPHIC_DATA] Work [PERSON_NAME] $30,000" at bounding box center [101, 89] width 158 height 28
select select "part_time"
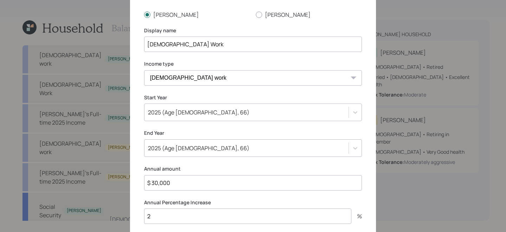
scroll to position [92, 0]
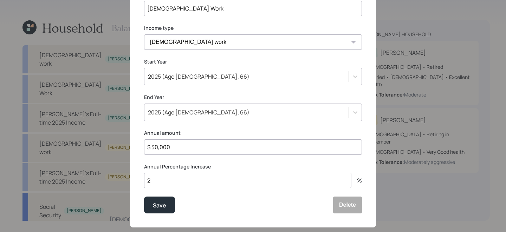
click at [196, 121] on div "2025 (Age [DEMOGRAPHIC_DATA], 66)" at bounding box center [253, 113] width 218 height 18
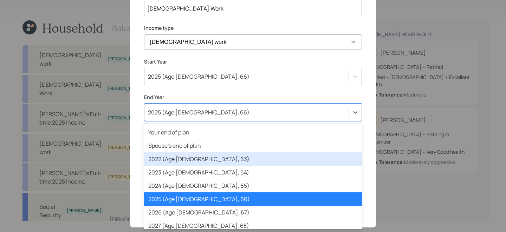
scroll to position [30, 0]
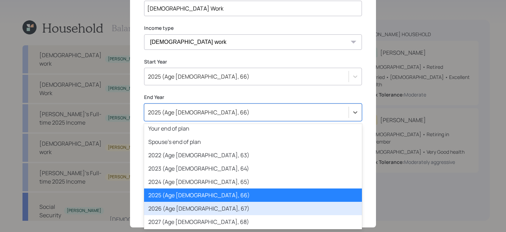
click at [196, 205] on div "2026 (Age [DEMOGRAPHIC_DATA], 67)" at bounding box center [253, 208] width 218 height 13
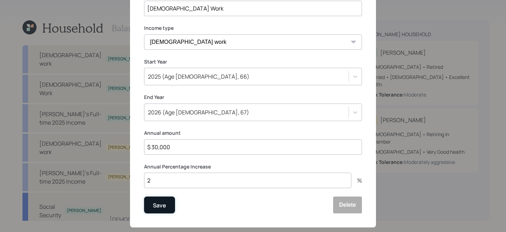
click at [167, 202] on button "Save" at bounding box center [159, 205] width 31 height 17
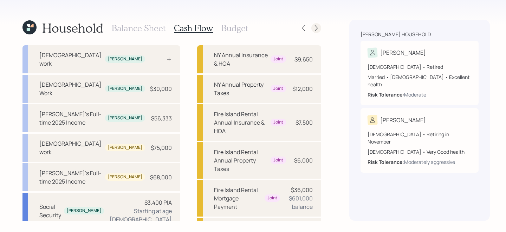
click at [313, 29] on div at bounding box center [316, 28] width 10 height 10
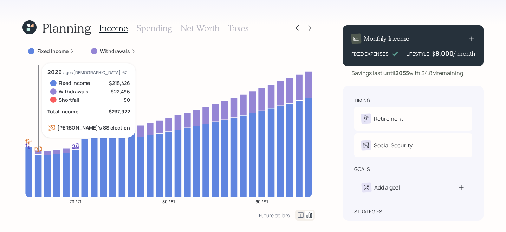
click at [39, 150] on icon at bounding box center [37, 152] width 7 height 5
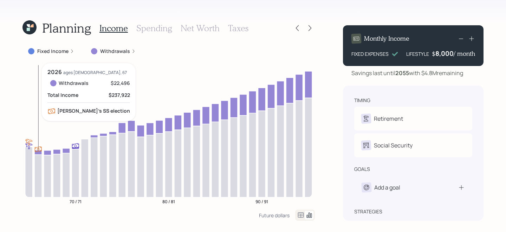
click at [39, 152] on icon at bounding box center [37, 152] width 7 height 5
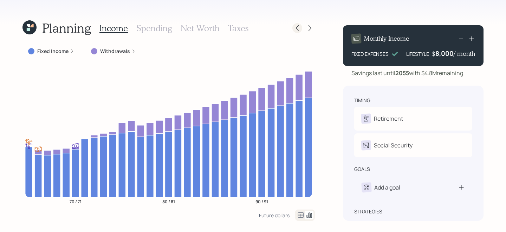
click at [295, 27] on icon at bounding box center [297, 28] width 7 height 7
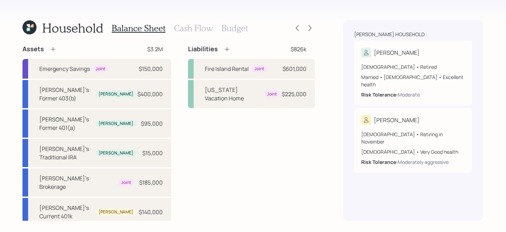
click at [183, 30] on h3 "Cash Flow" at bounding box center [193, 28] width 39 height 10
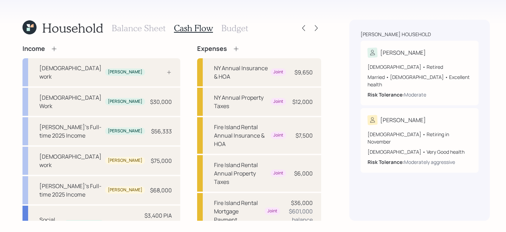
click at [132, 30] on h3 "Balance Sheet" at bounding box center [139, 28] width 54 height 10
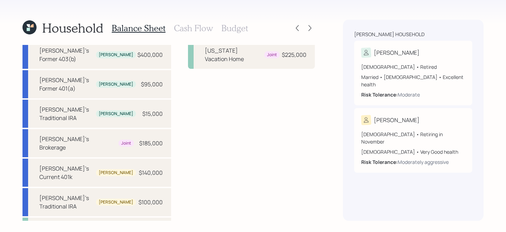
scroll to position [43, 0]
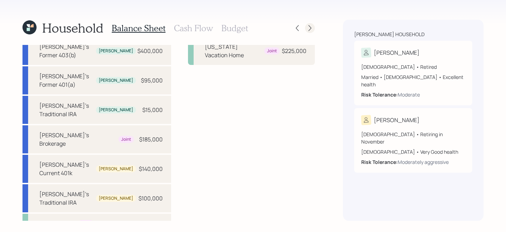
click at [313, 28] on icon at bounding box center [309, 28] width 7 height 7
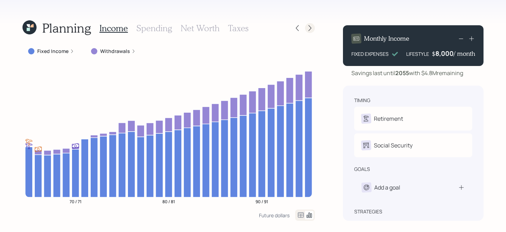
click at [310, 27] on icon at bounding box center [309, 28] width 7 height 7
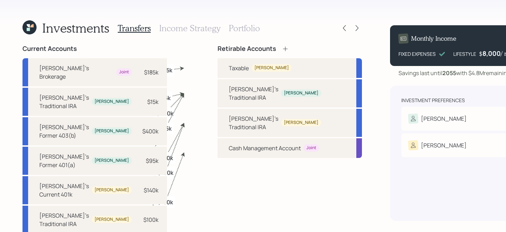
click at [258, 29] on h3 "Portfolio" at bounding box center [244, 28] width 31 height 10
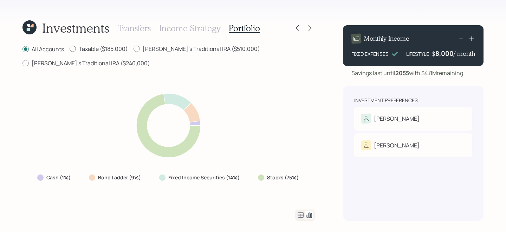
click at [87, 45] on label "Taxable ($185,000)" at bounding box center [99, 49] width 58 height 8
click at [70, 49] on input "Taxable ($185,000)" at bounding box center [69, 49] width 0 height 0
radio input "true"
radio input "false"
click at [303, 217] on icon at bounding box center [300, 215] width 8 height 8
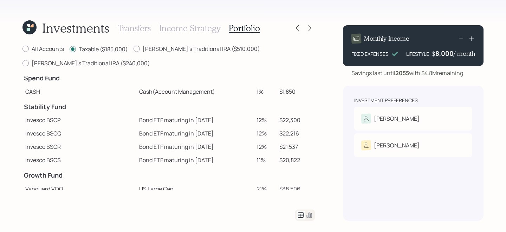
scroll to position [11, 0]
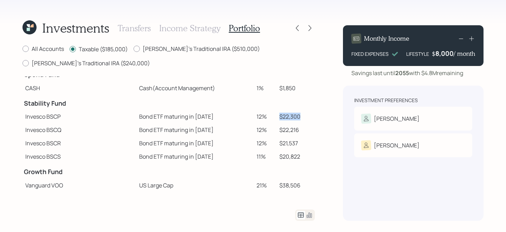
drag, startPoint x: 296, startPoint y: 114, endPoint x: 274, endPoint y: 119, distance: 22.2
click at [276, 119] on td "$22,300" at bounding box center [295, 116] width 38 height 13
click at [285, 123] on td "$22,300" at bounding box center [295, 116] width 38 height 13
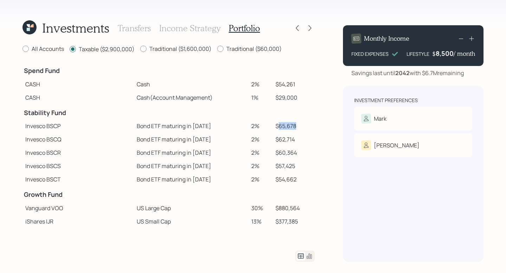
scroll to position [20, 0]
